Goal: Information Seeking & Learning: Learn about a topic

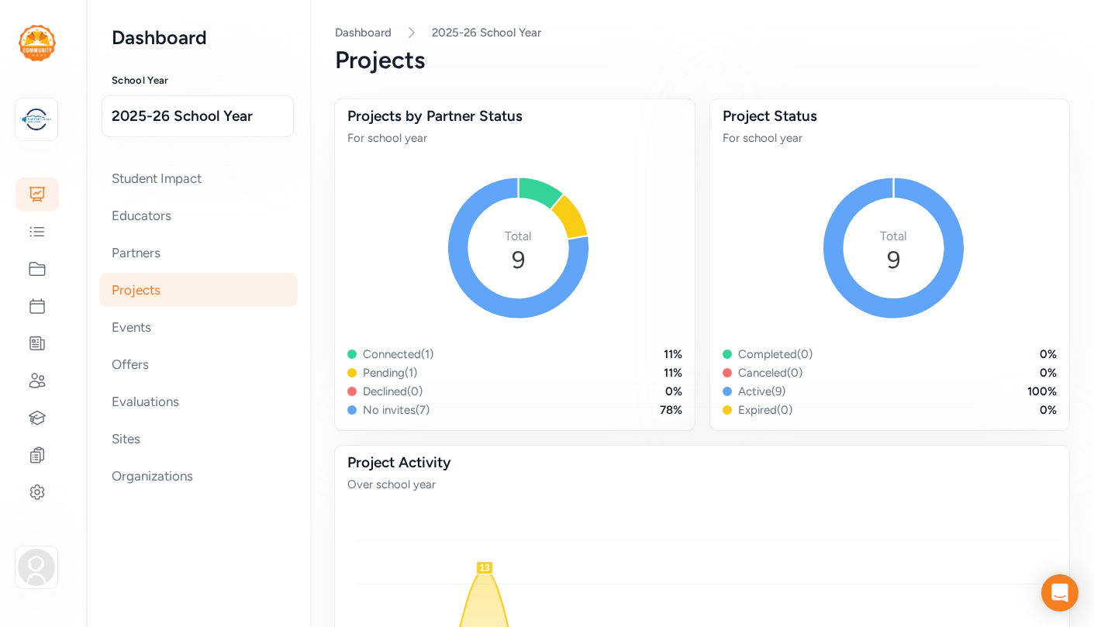
click at [129, 288] on div "Projects" at bounding box center [198, 290] width 198 height 34
click at [37, 264] on icon at bounding box center [37, 269] width 19 height 19
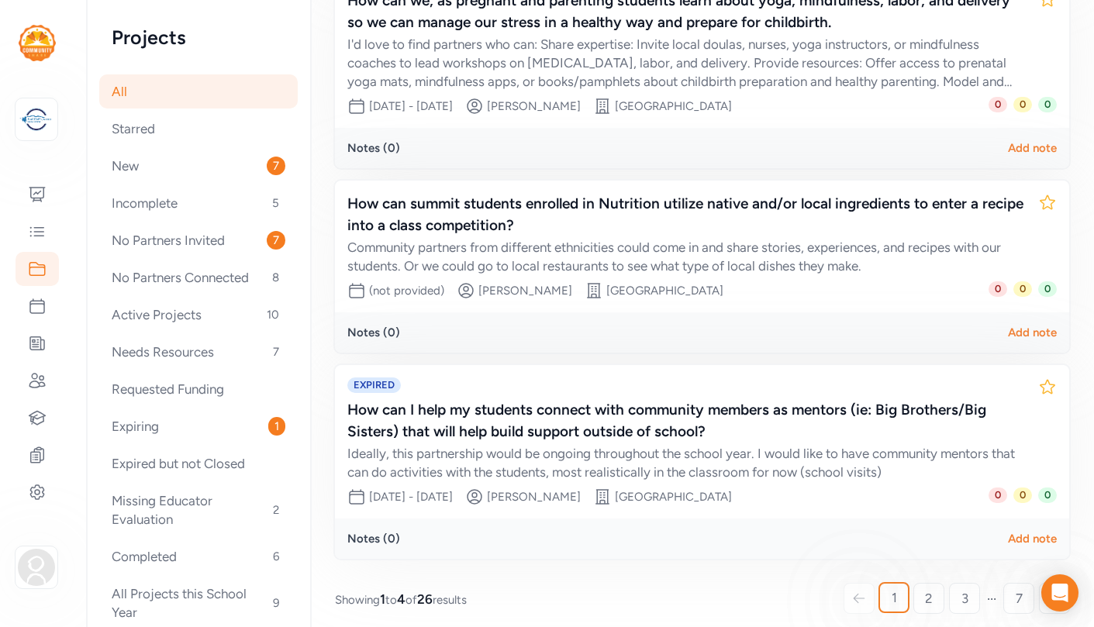
scroll to position [488, 0]
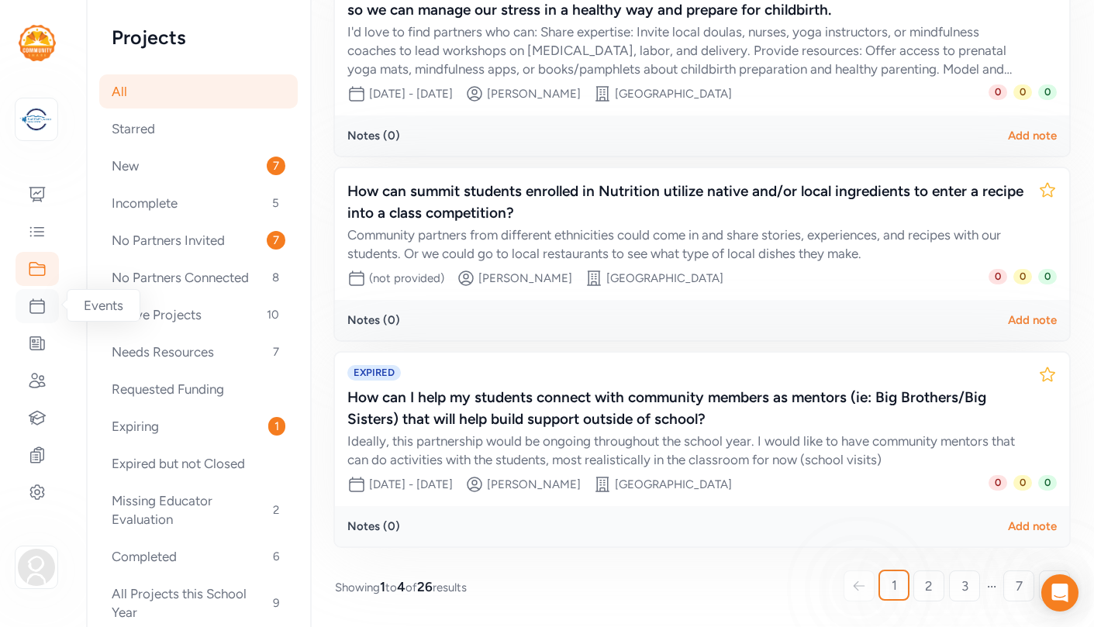
click at [40, 307] on icon at bounding box center [37, 306] width 19 height 19
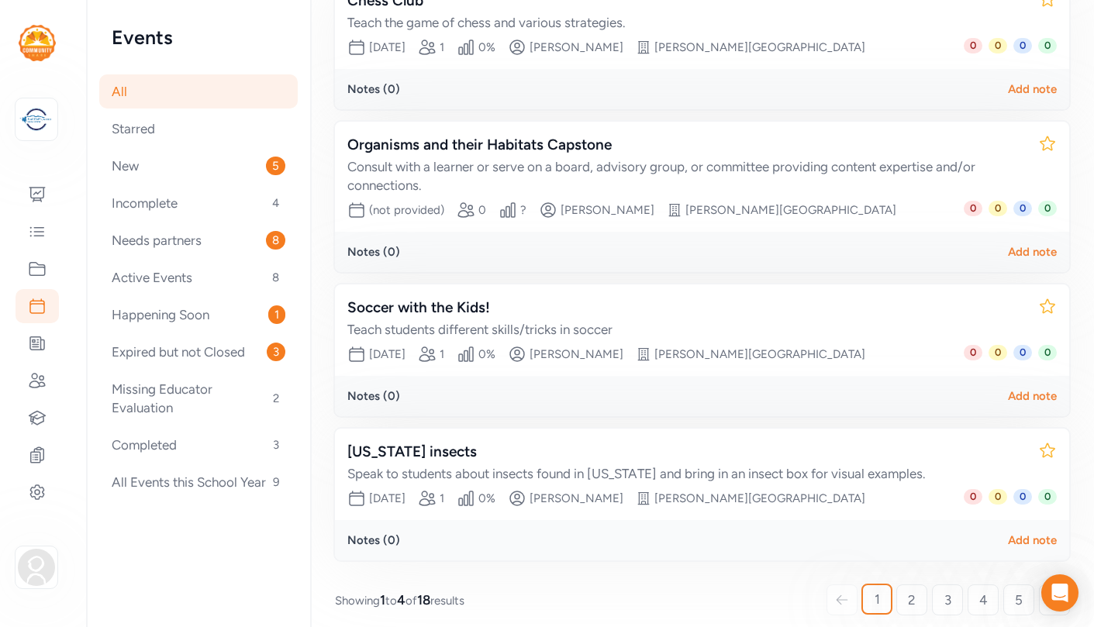
scroll to position [304, 0]
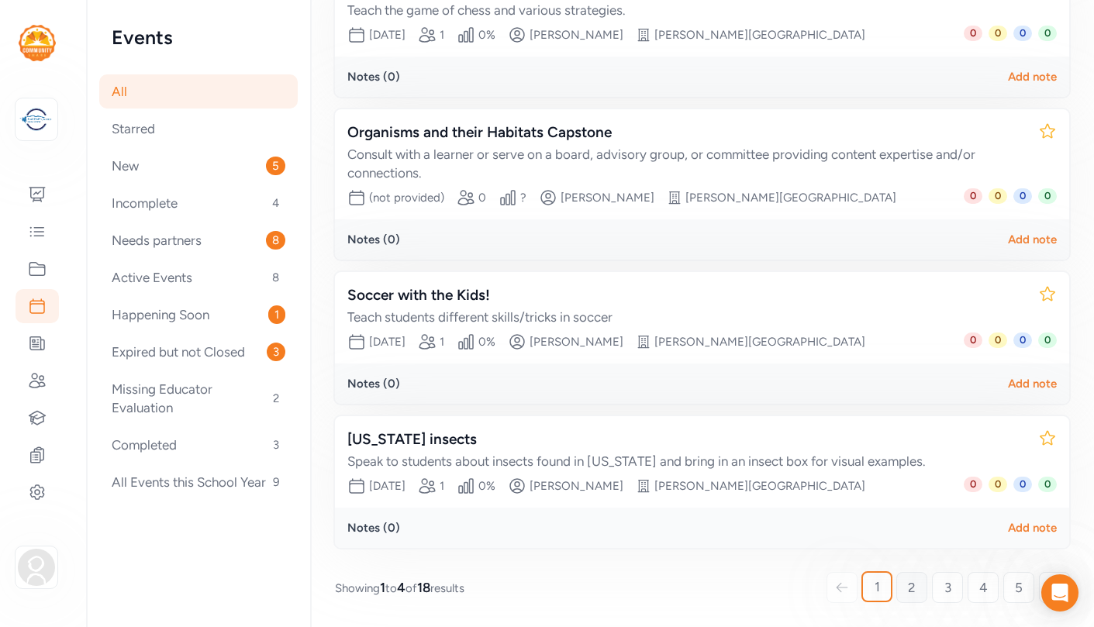
click at [913, 586] on span "2" at bounding box center [912, 587] width 8 height 19
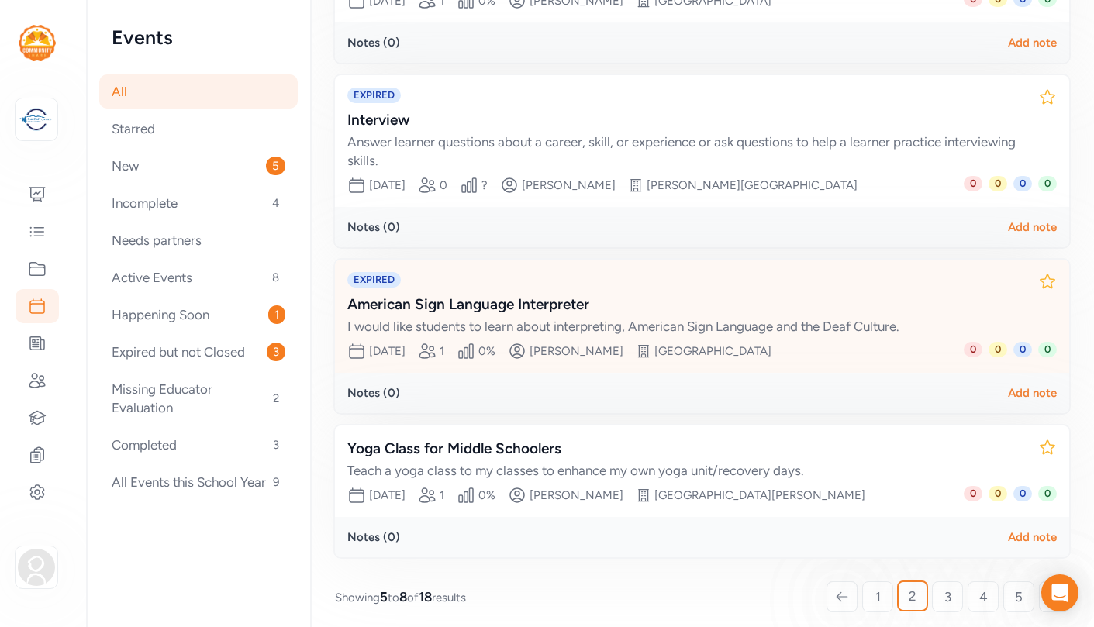
scroll to position [384, 0]
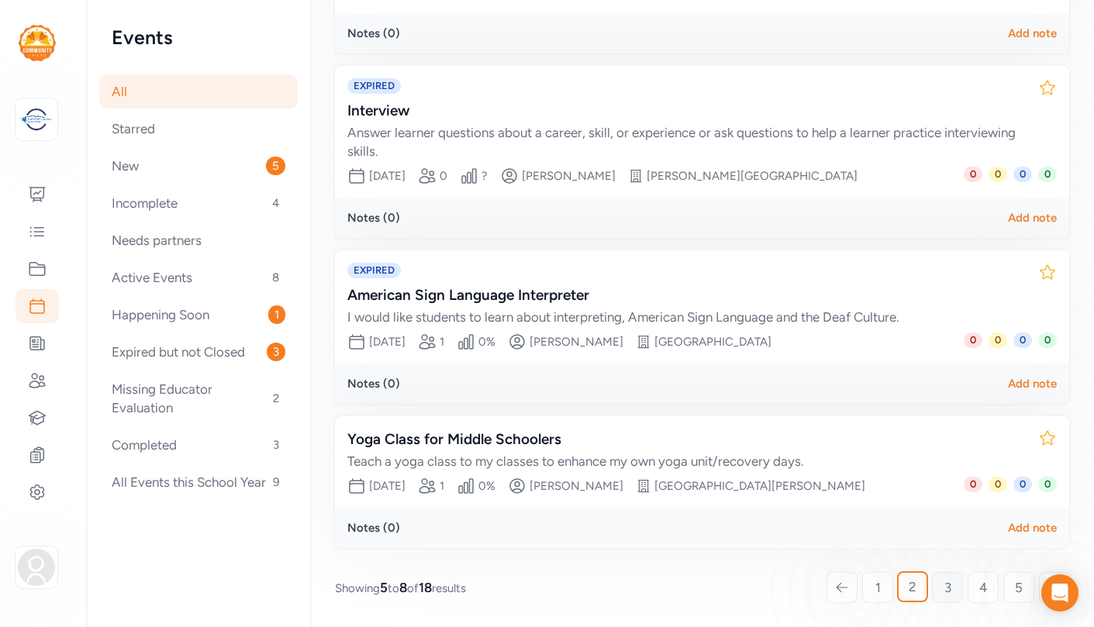
click at [946, 588] on span "3" at bounding box center [947, 587] width 7 height 19
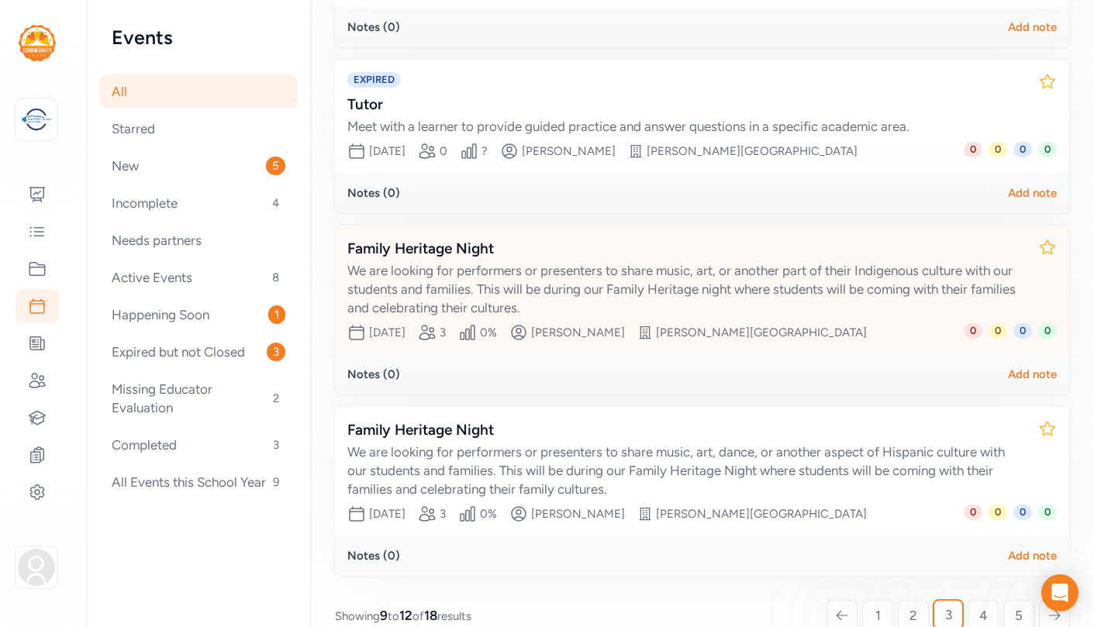
scroll to position [422, 0]
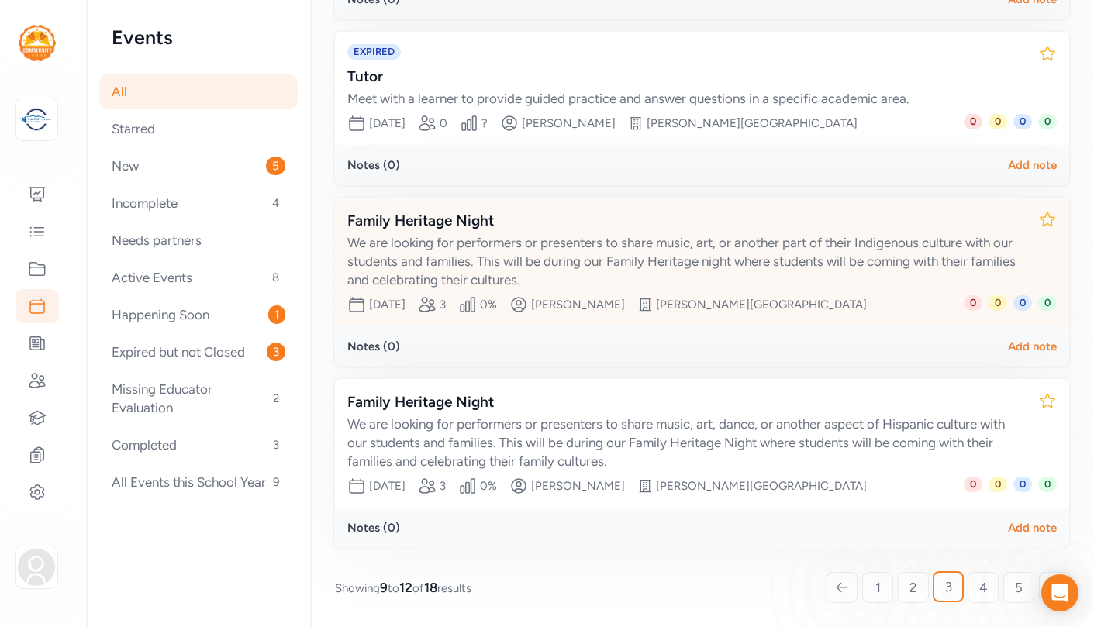
click at [460, 258] on div "We are looking for performers or presenters to share music, art, or another par…" at bounding box center [686, 261] width 678 height 56
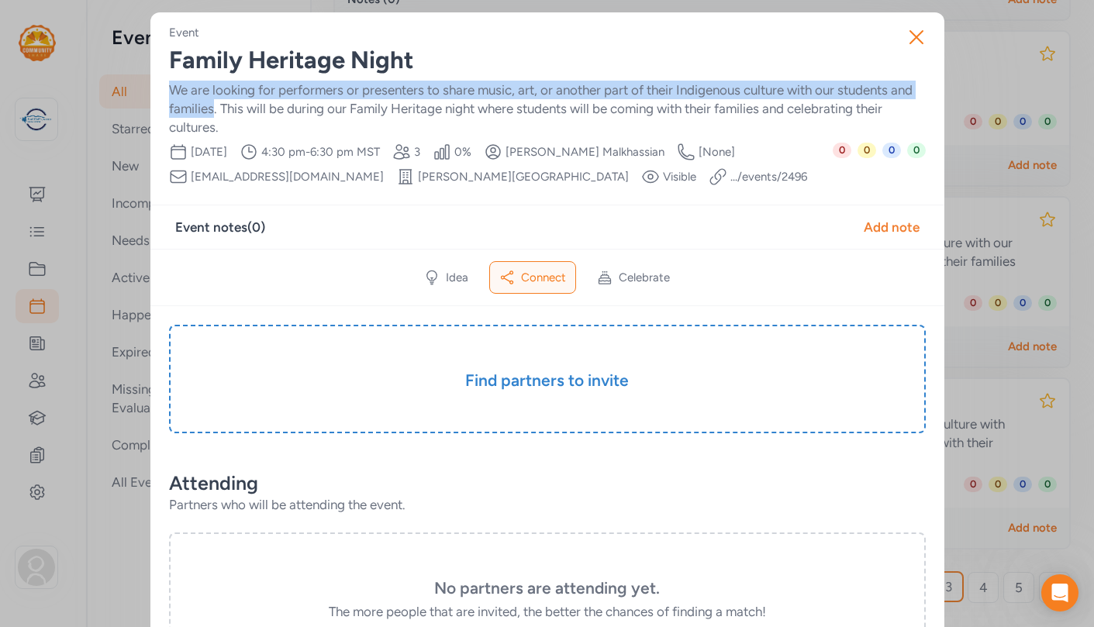
drag, startPoint x: 171, startPoint y: 88, endPoint x: 214, endPoint y: 106, distance: 46.9
click at [214, 106] on div "We are looking for performers or presenters to share music, art, or another par…" at bounding box center [547, 109] width 757 height 56
copy div "We are looking for performers or presenters to share music, art, or another par…"
click at [918, 33] on icon "button" at bounding box center [916, 37] width 12 height 12
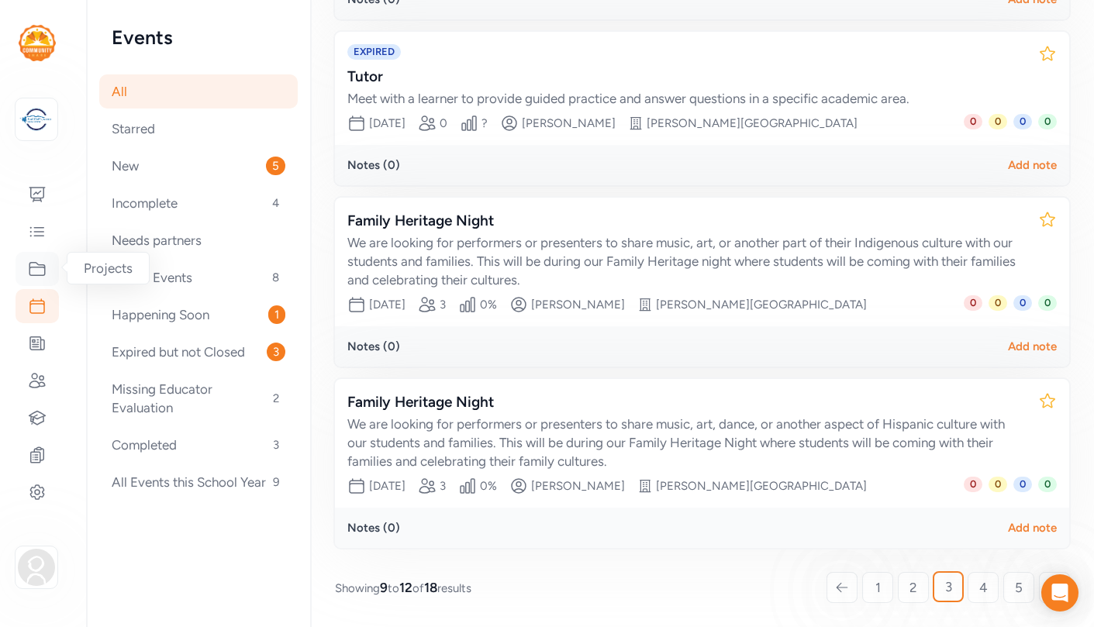
click at [43, 271] on icon at bounding box center [37, 269] width 19 height 19
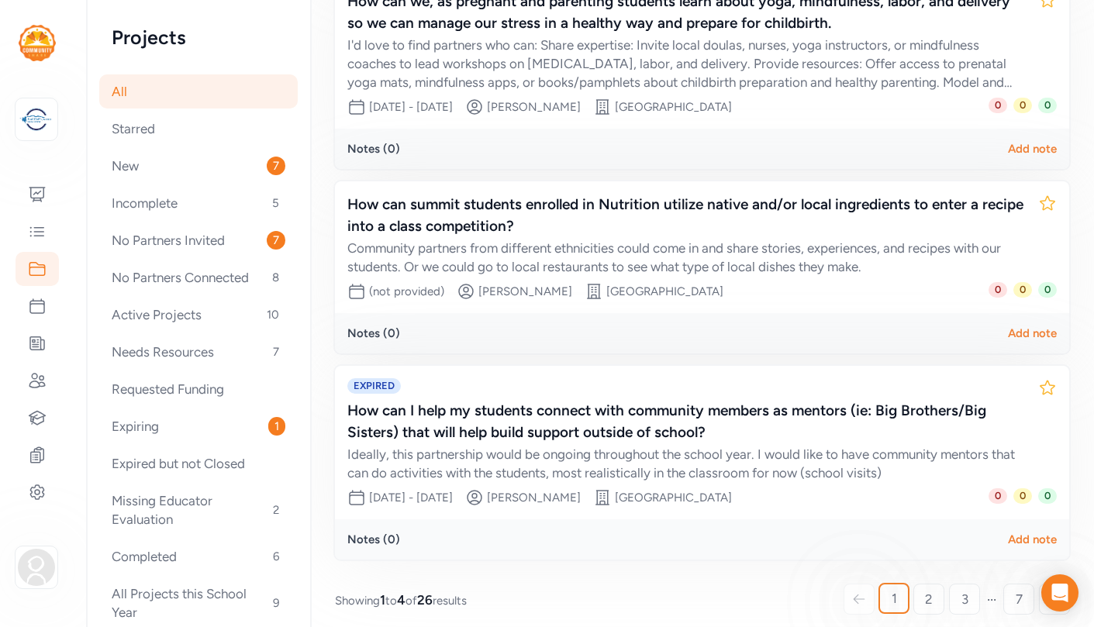
scroll to position [488, 0]
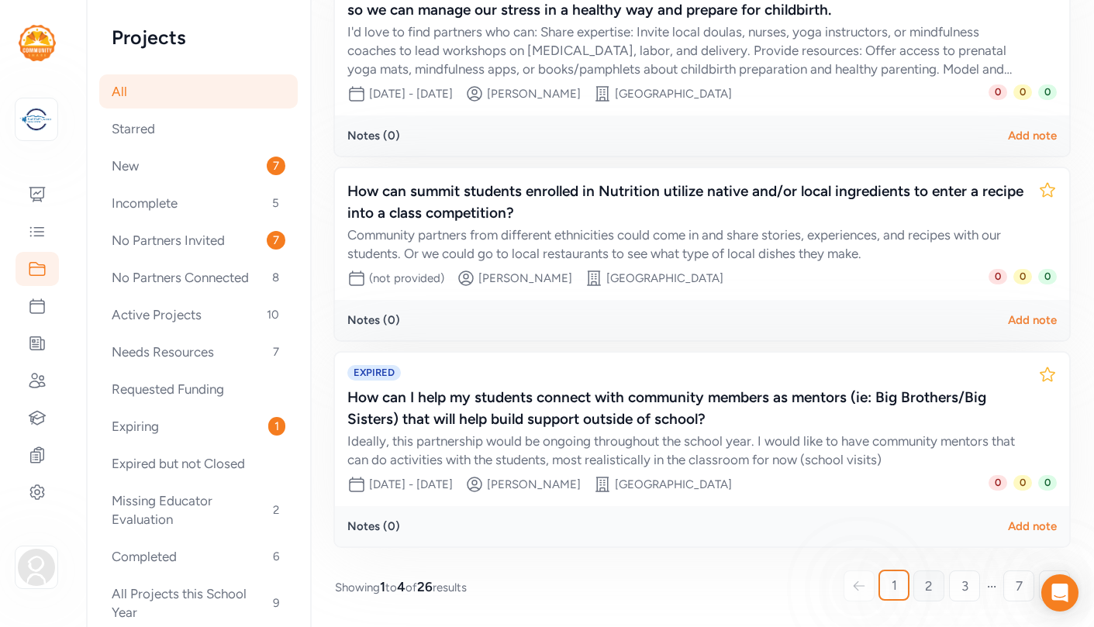
click at [928, 585] on span "2" at bounding box center [929, 586] width 8 height 19
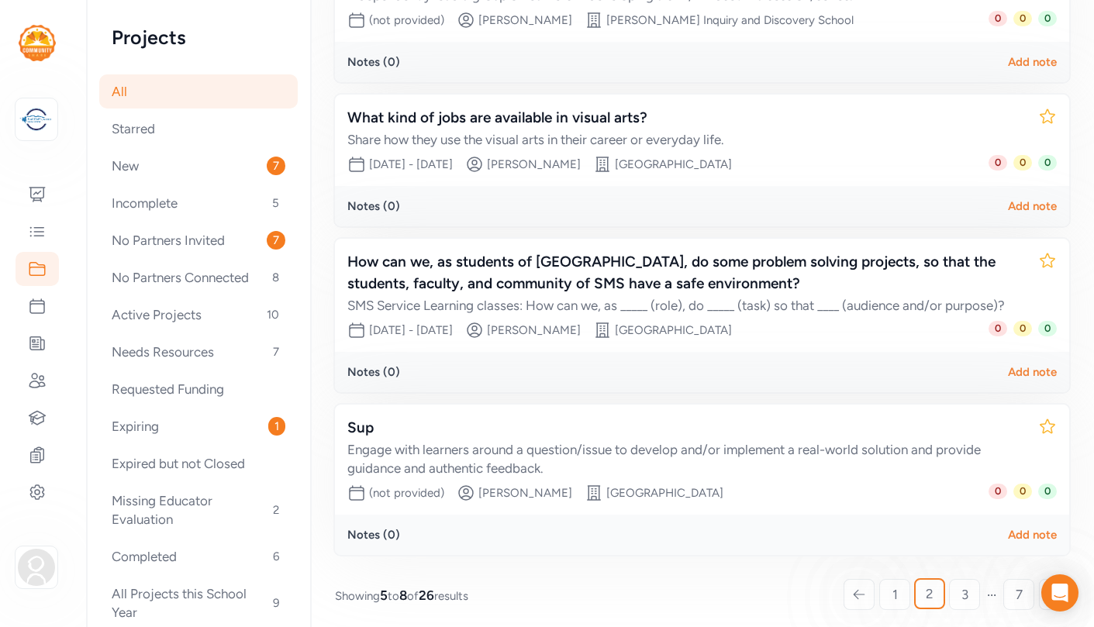
scroll to position [327, 0]
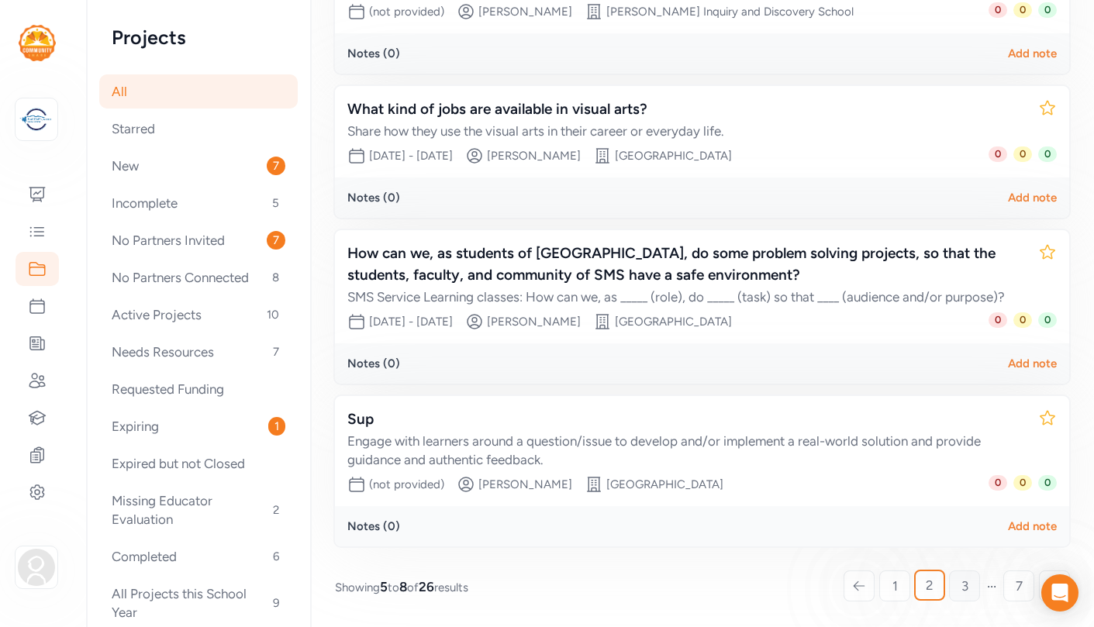
click at [969, 583] on link "3" at bounding box center [964, 586] width 31 height 31
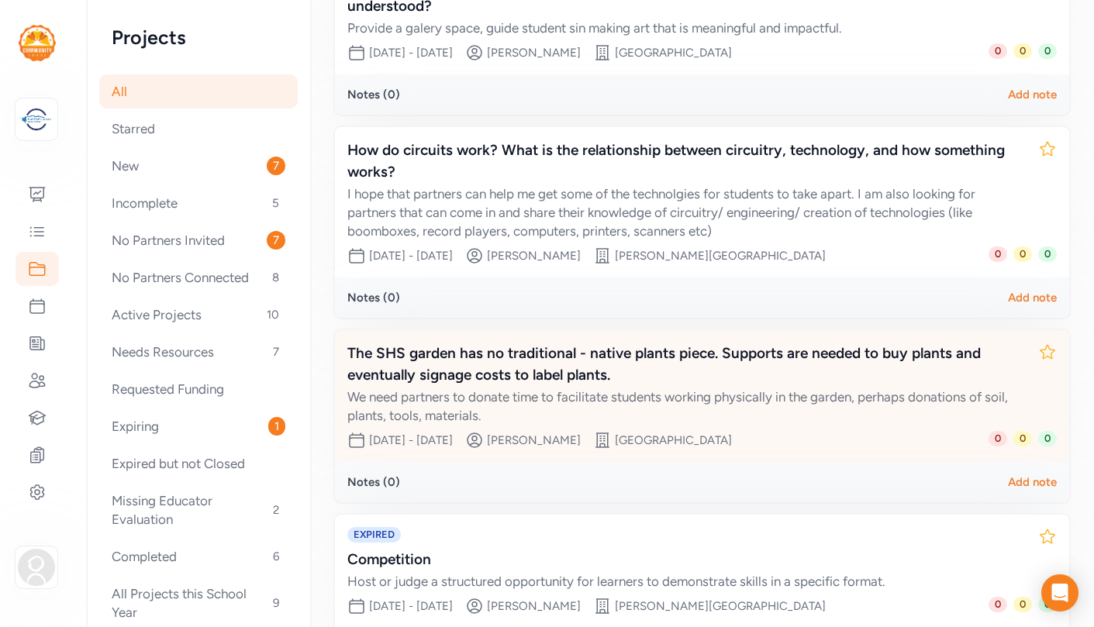
scroll to position [316, 0]
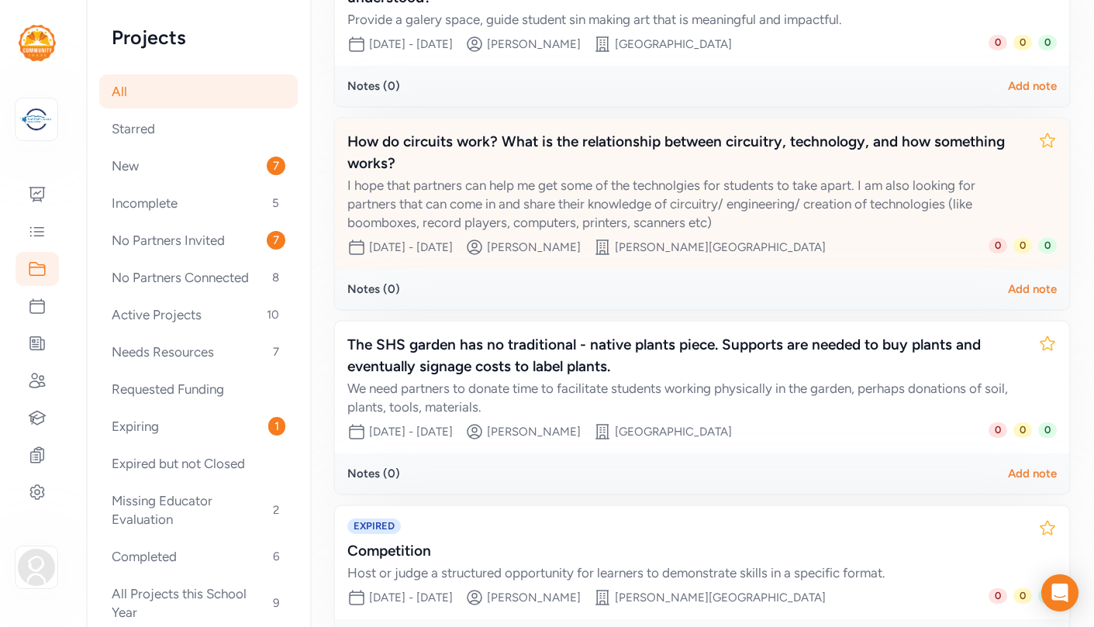
click at [645, 191] on div "I hope that partners can help me get some of the technolgies for students to ta…" at bounding box center [686, 204] width 678 height 56
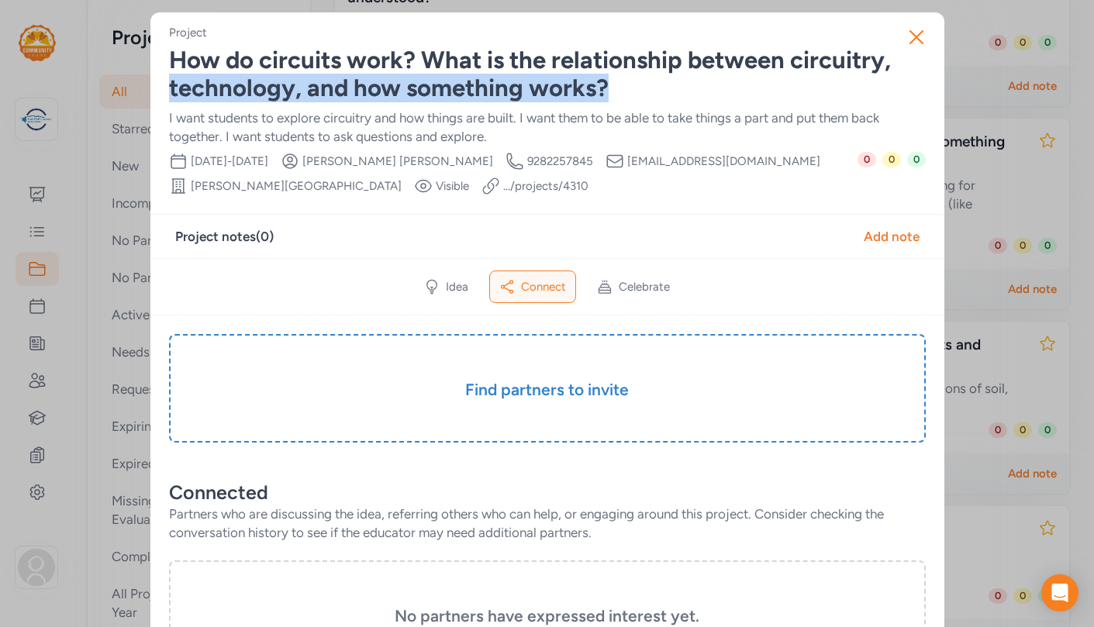
drag, startPoint x: 618, startPoint y: 87, endPoint x: 169, endPoint y: 75, distance: 449.0
click at [169, 75] on div "How do circuits work? What is the relationship between circuitry, technology, a…" at bounding box center [547, 75] width 757 height 56
click at [619, 89] on div "How do circuits work? What is the relationship between circuitry, technology, a…" at bounding box center [547, 75] width 757 height 56
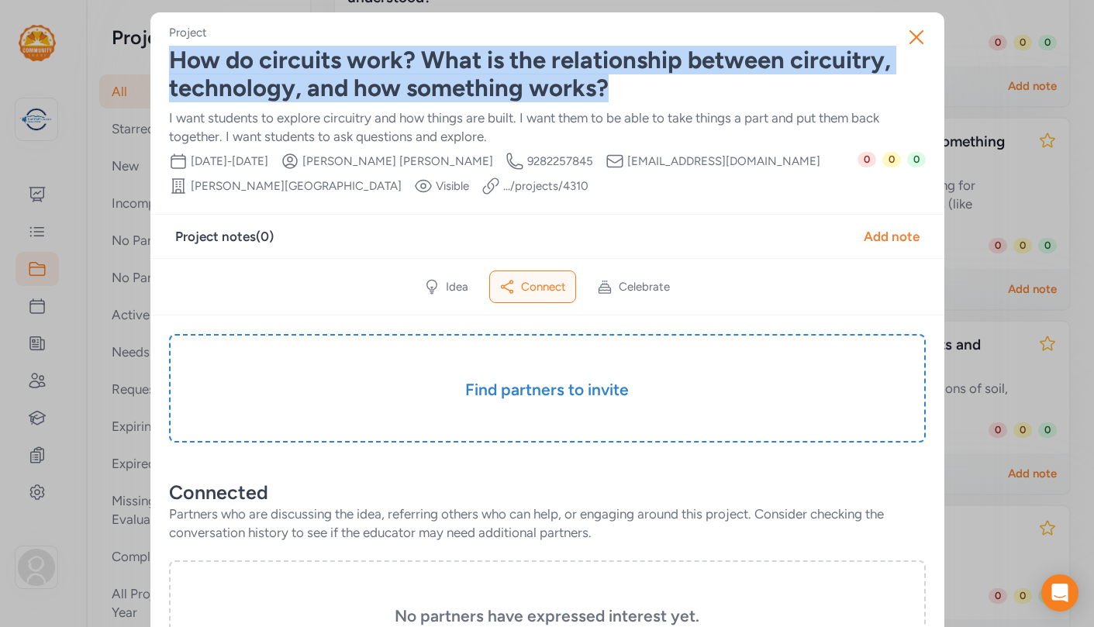
drag, startPoint x: 619, startPoint y: 89, endPoint x: 169, endPoint y: 67, distance: 450.1
click at [169, 67] on div "How do circuits work? What is the relationship between circuitry, technology, a…" at bounding box center [547, 75] width 757 height 56
copy div "How do circuits work? What is the relationship between circuitry, technology, a…"
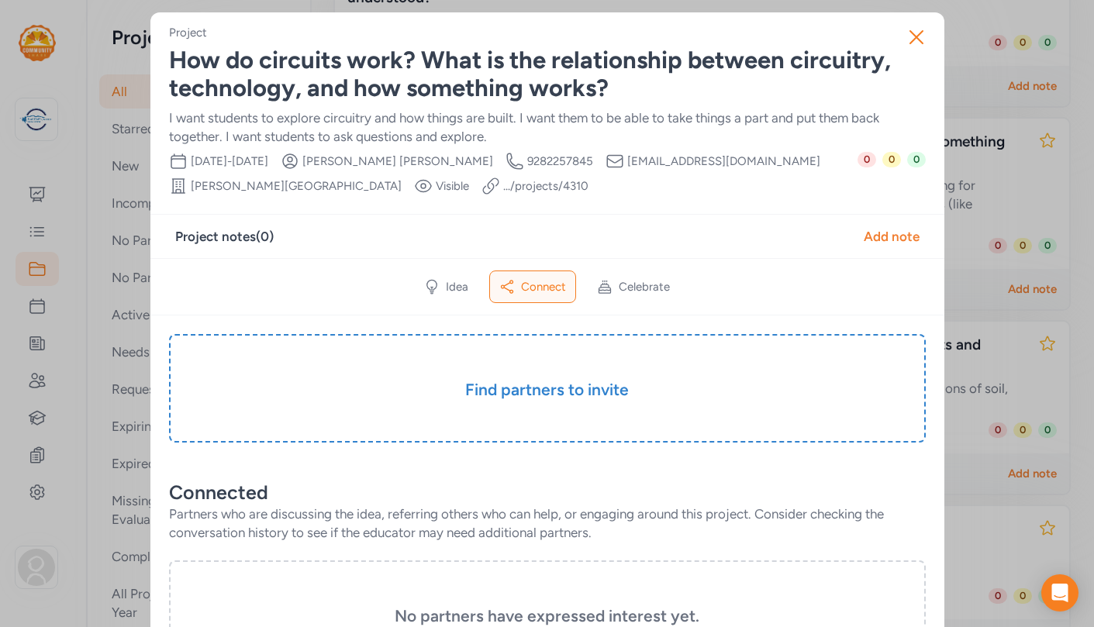
click at [721, 139] on div "I want students to explore circuitry and how things are built. I want them to b…" at bounding box center [547, 127] width 757 height 37
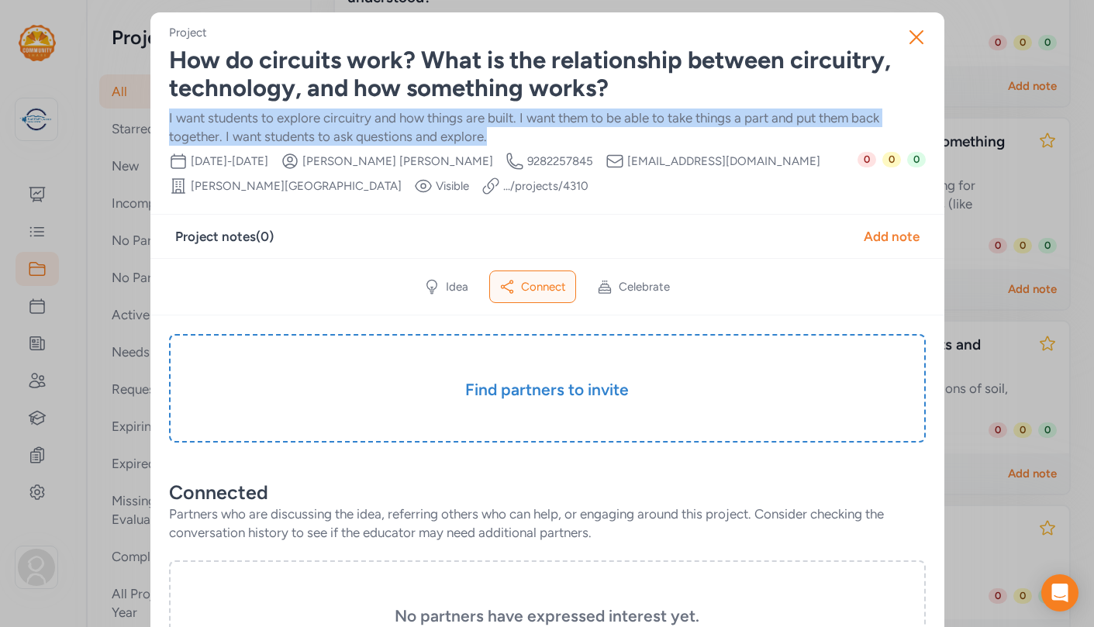
drag, startPoint x: 505, startPoint y: 136, endPoint x: 160, endPoint y: 119, distance: 344.5
click at [160, 119] on div "Project How do circuits work? What is the relationship between circuitry, techn…" at bounding box center [547, 576] width 794 height 1128
copy div "I want students to explore circuitry and how things are built. I want them to b…"
click at [915, 38] on icon "button" at bounding box center [916, 37] width 25 height 25
